Goal: Transaction & Acquisition: Book appointment/travel/reservation

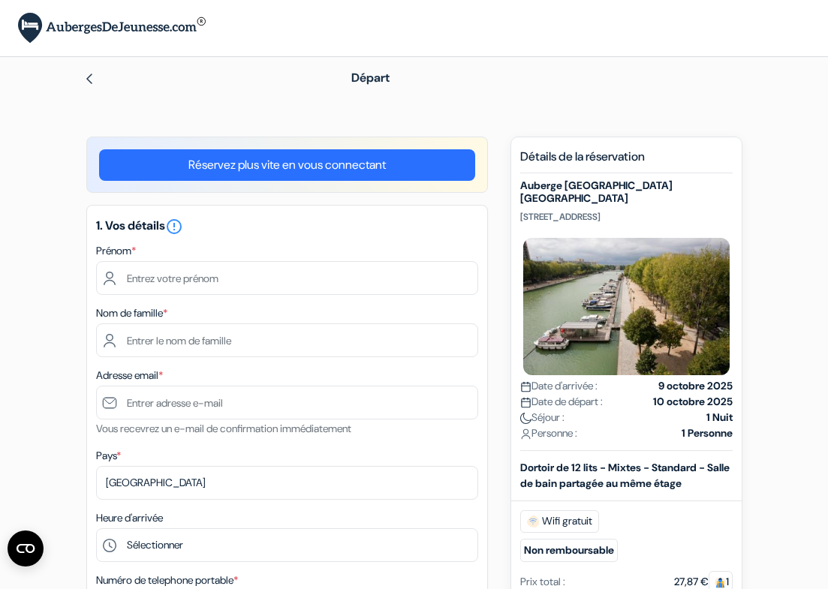
click at [92, 79] on img at bounding box center [89, 79] width 12 height 12
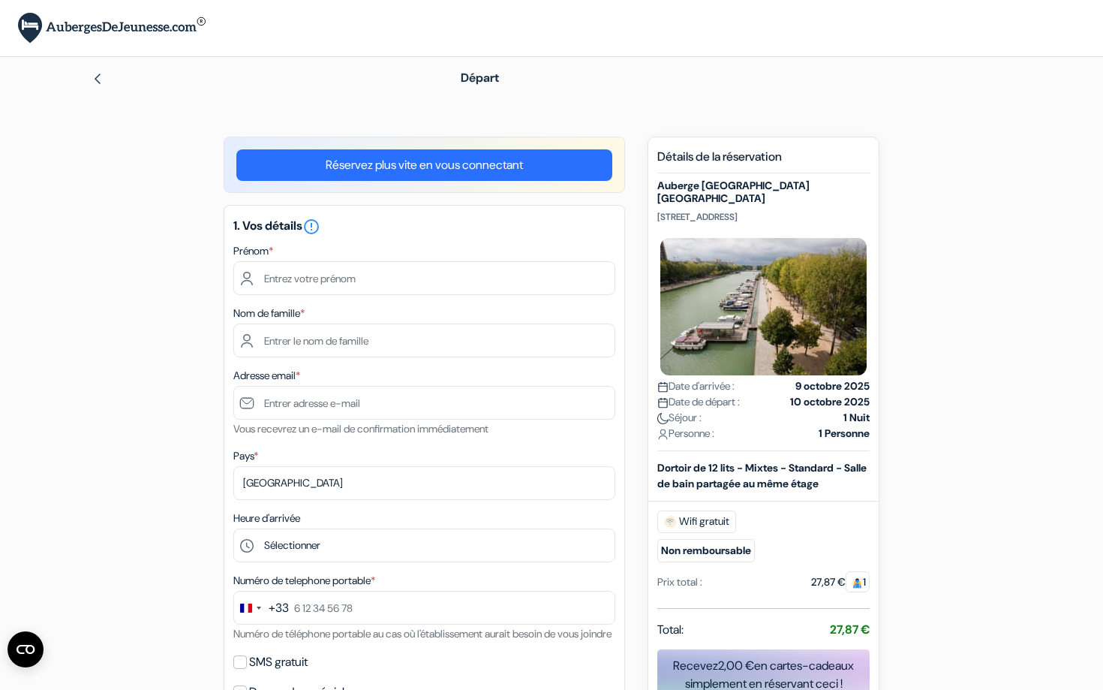
click at [98, 75] on img at bounding box center [98, 79] width 12 height 12
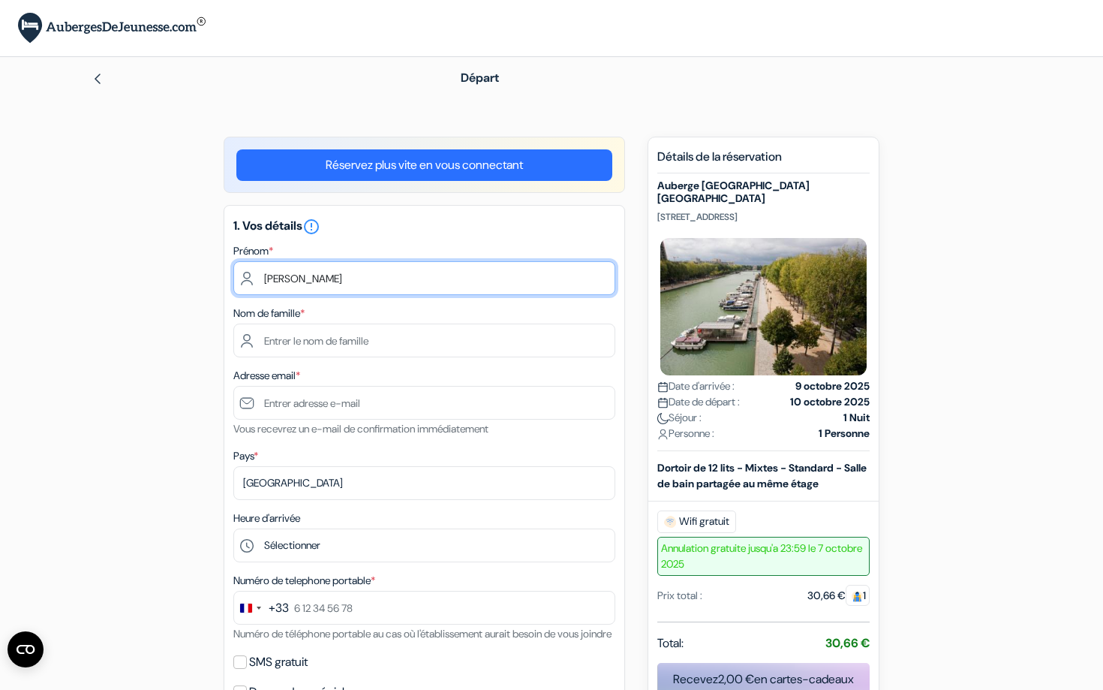
type input "[PERSON_NAME]"
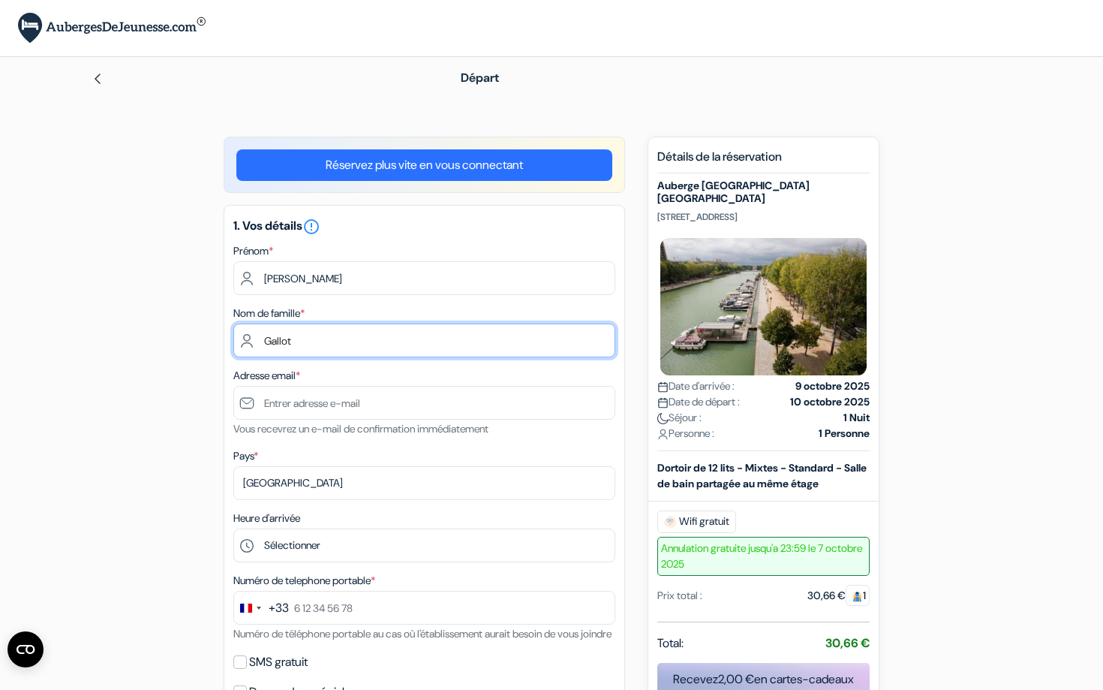
type input "Gallot"
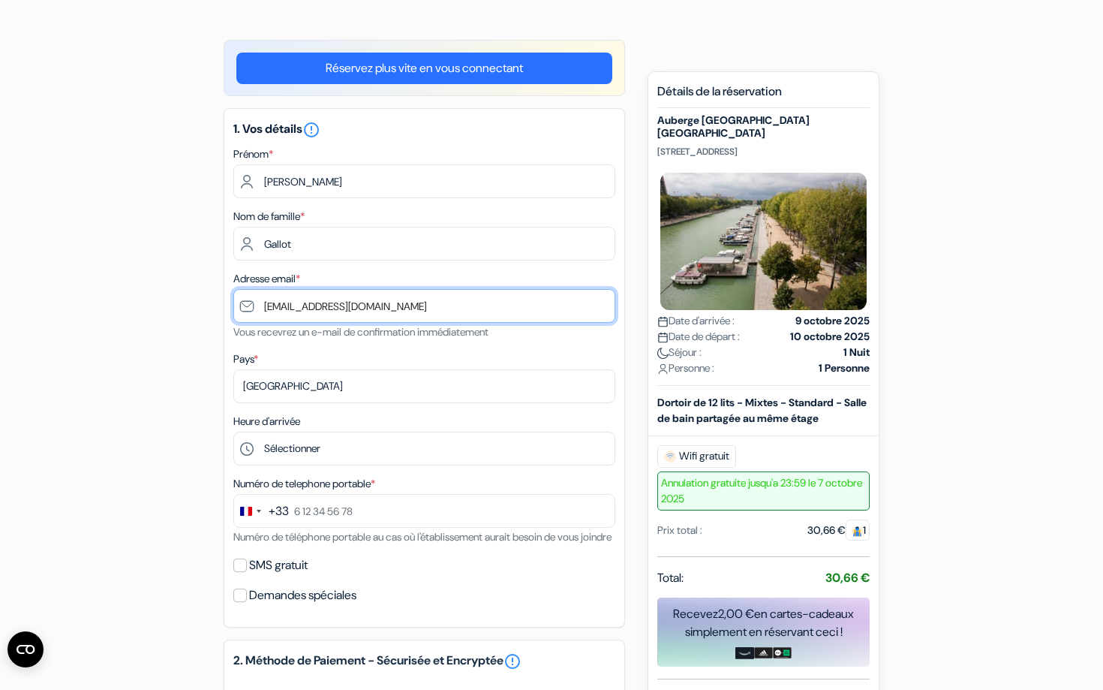
scroll to position [111, 0]
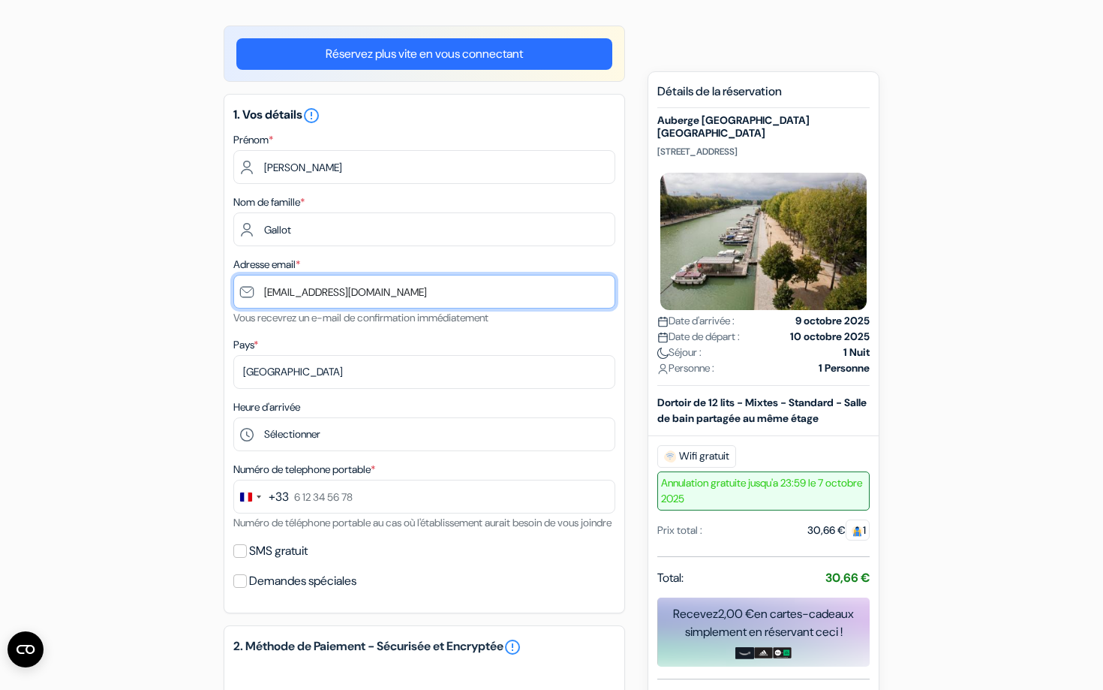
type input "[EMAIL_ADDRESS][DOMAIN_NAME]"
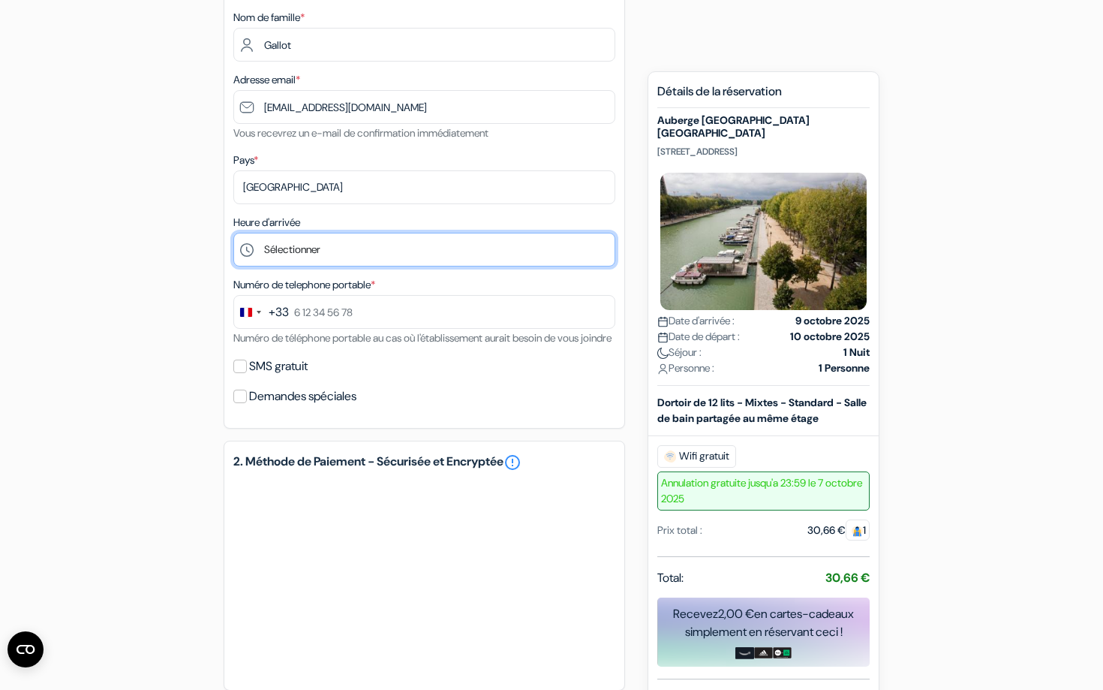
scroll to position [293, 0]
select select "17"
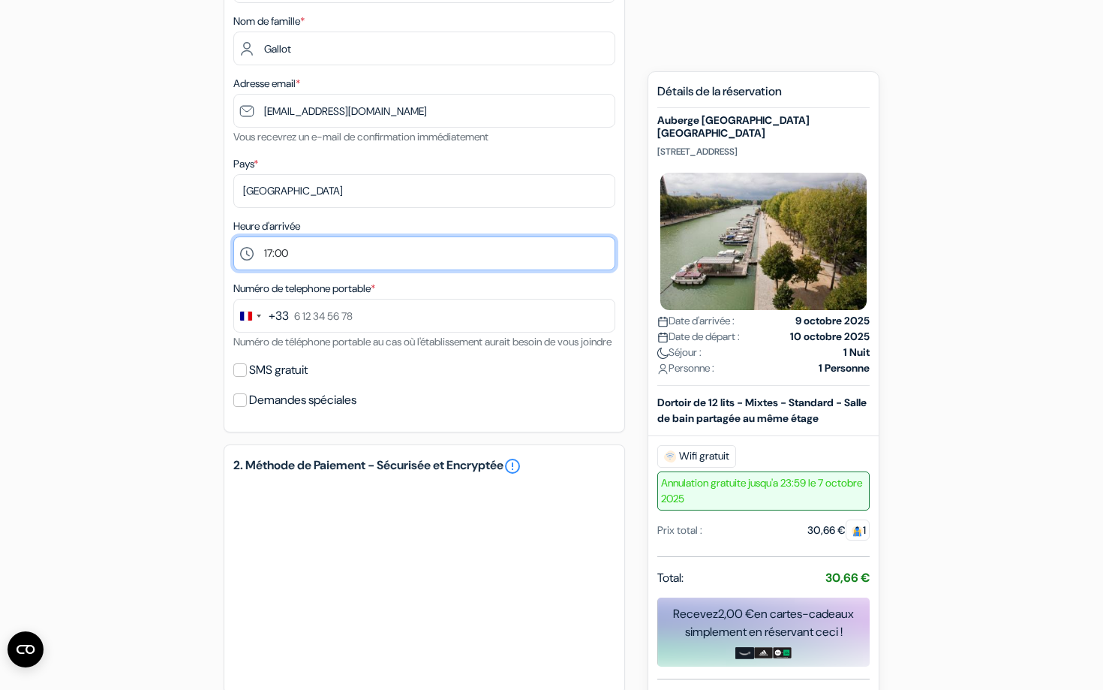
scroll to position [302, 0]
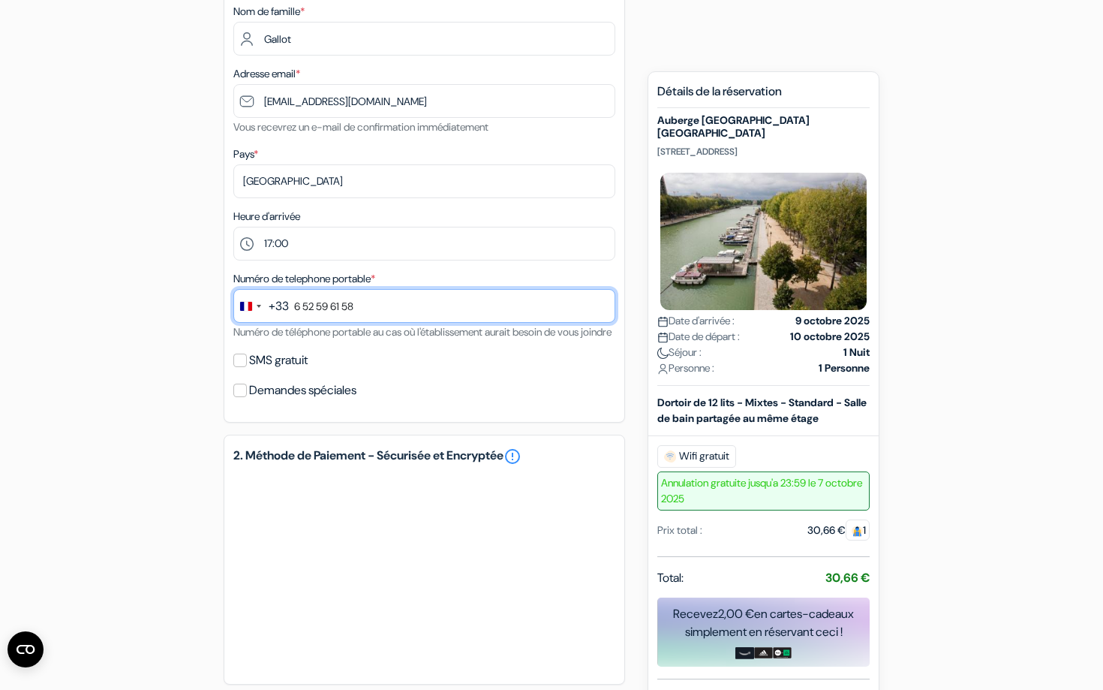
type input "6 52 59 61 58"
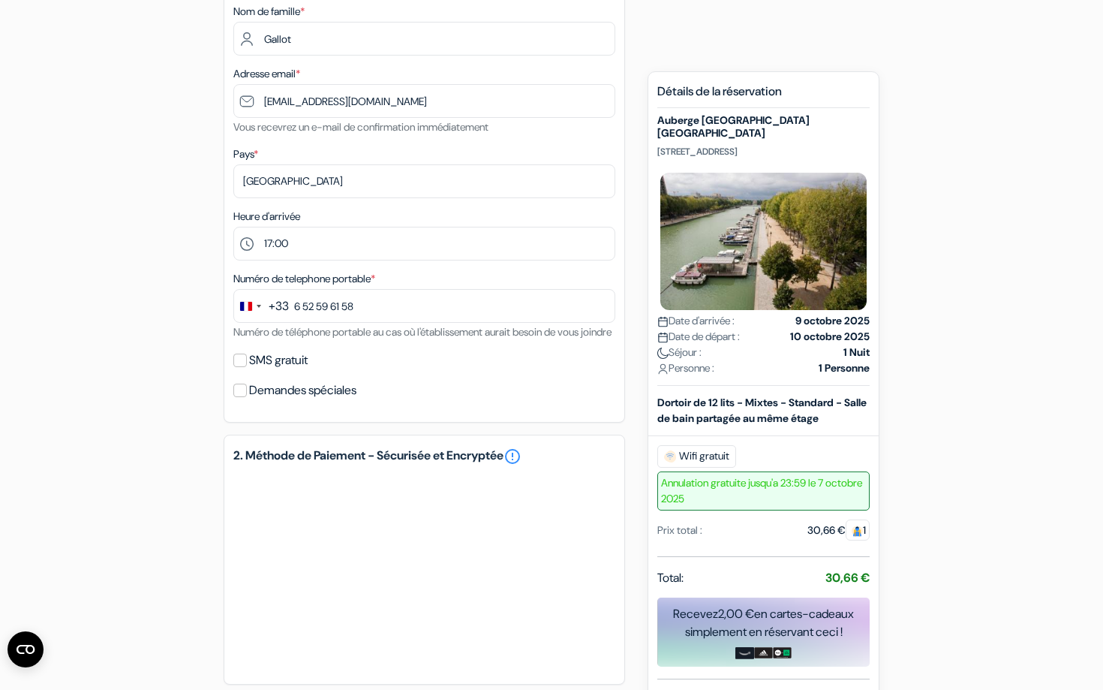
click at [245, 397] on input "Demandes spéciales" at bounding box center [240, 391] width 14 height 14
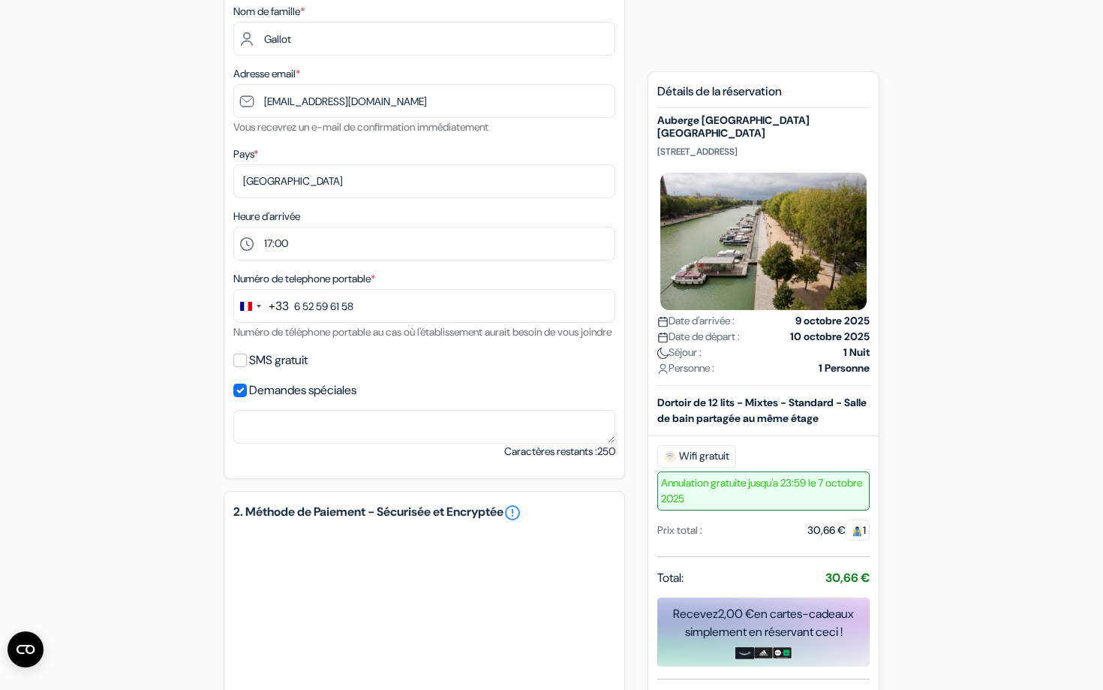
click at [242, 397] on input "Demandes spéciales" at bounding box center [240, 391] width 14 height 14
checkbox input "false"
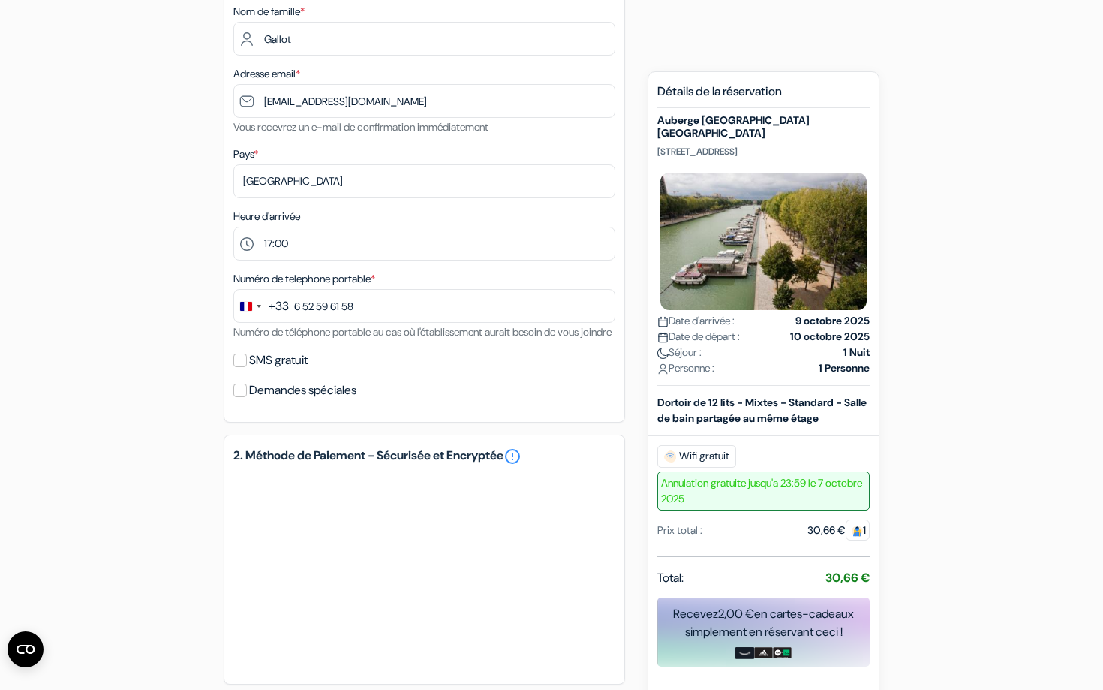
click at [242, 367] on input "SMS gratuit" at bounding box center [240, 360] width 14 height 14
checkbox input "true"
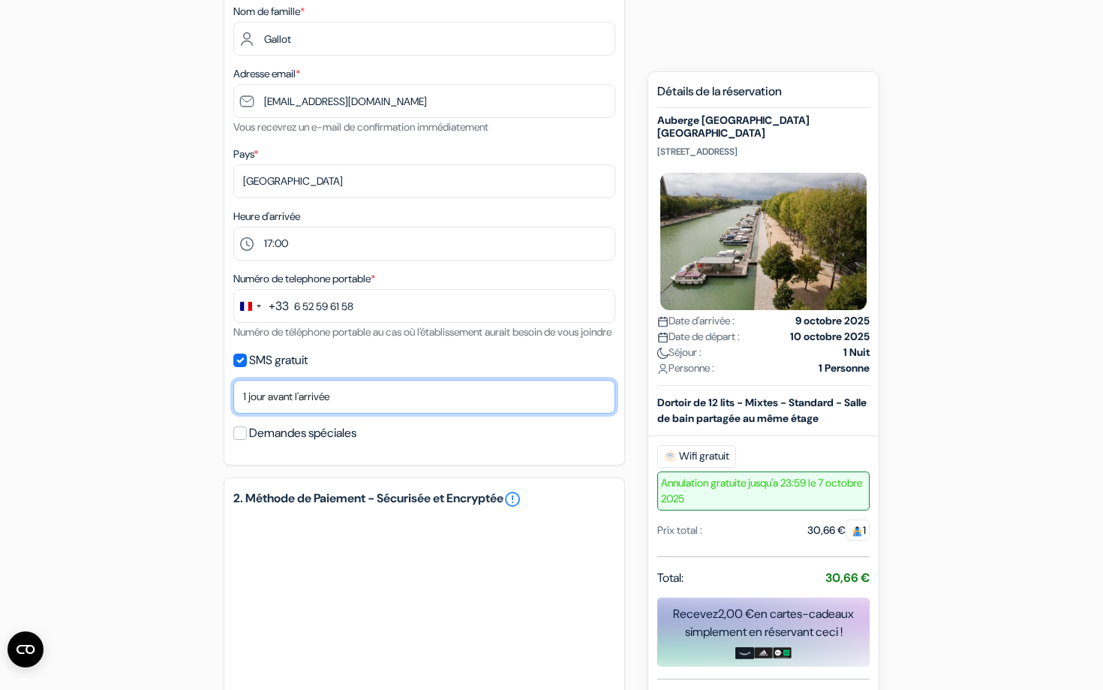
select select "now"
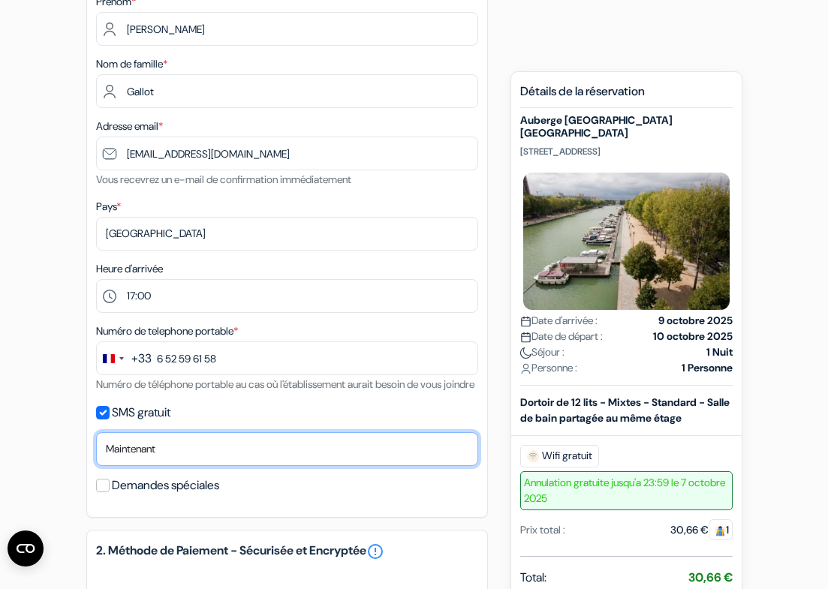
scroll to position [248, 0]
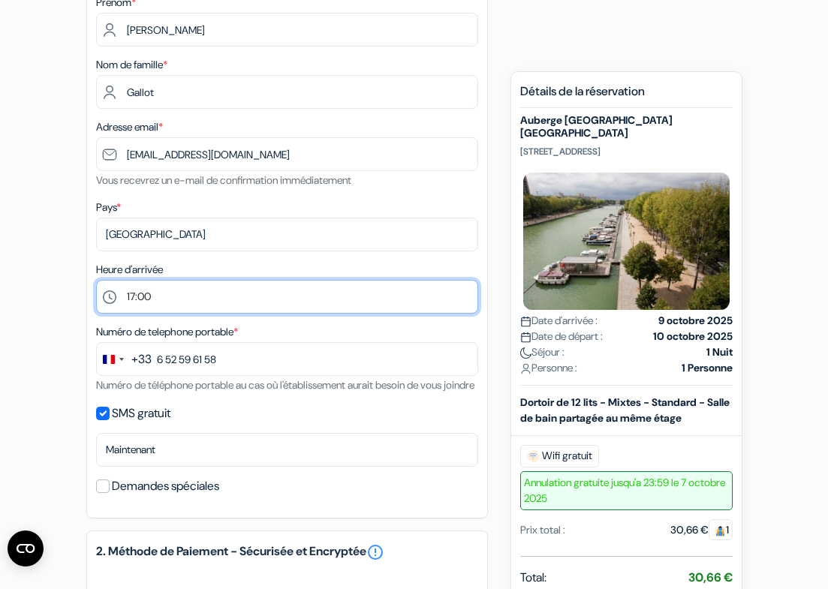
select select "18"
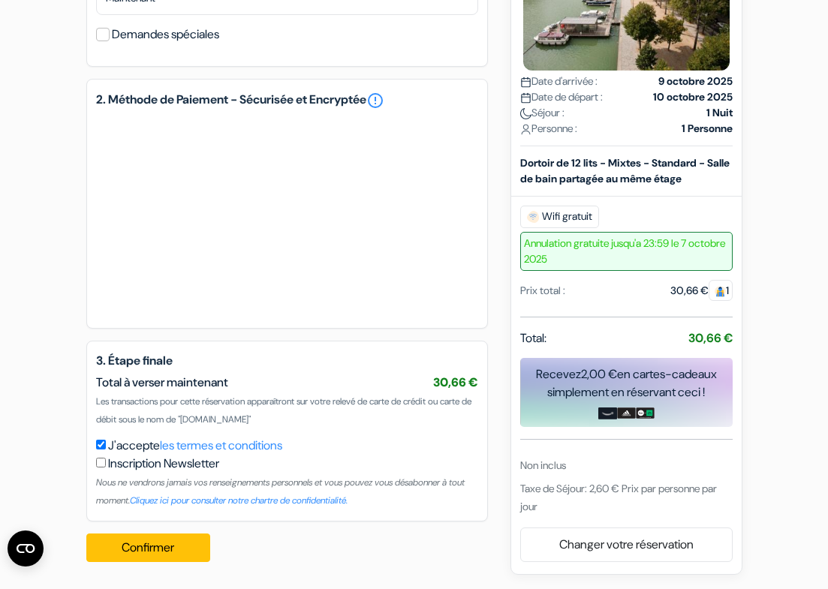
scroll to position [718, 0]
